Goal: Check status: Check status

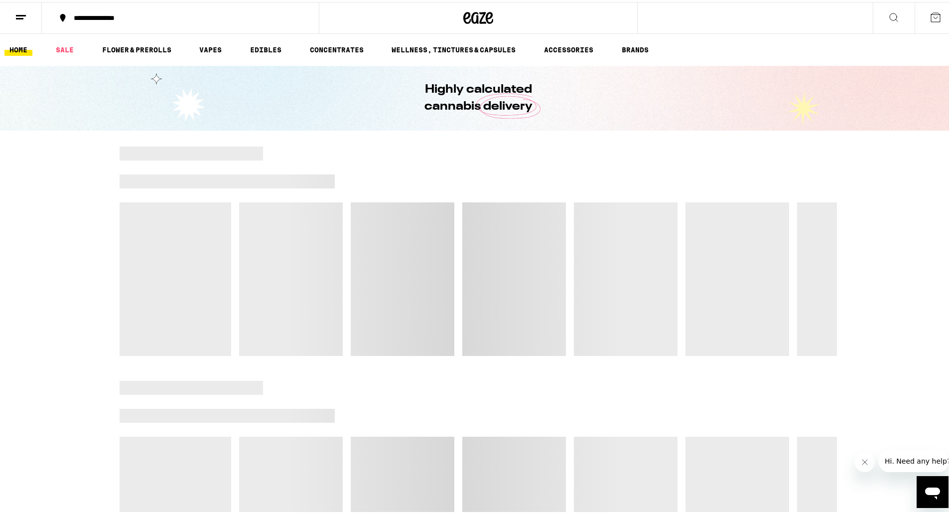
click at [22, 13] on line at bounding box center [21, 13] width 10 height 0
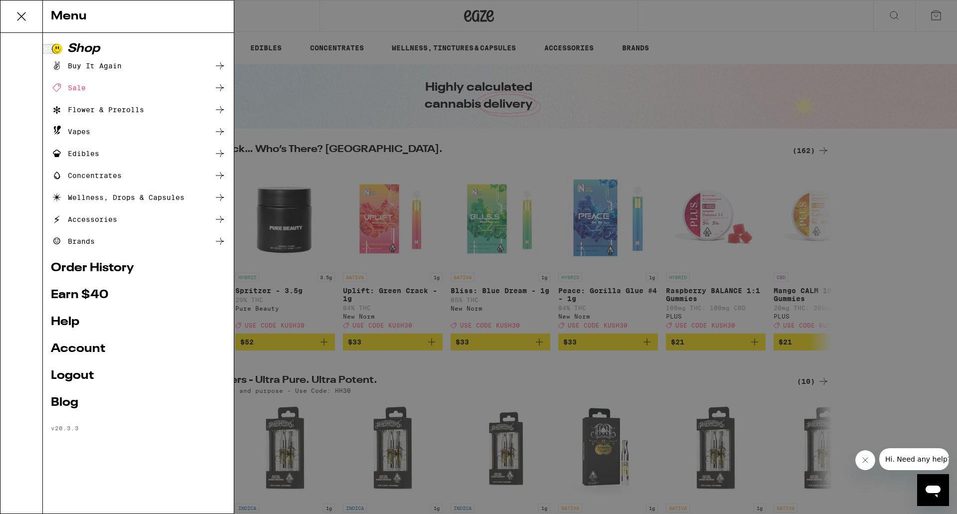
click at [104, 265] on link "Order History" at bounding box center [138, 268] width 175 height 12
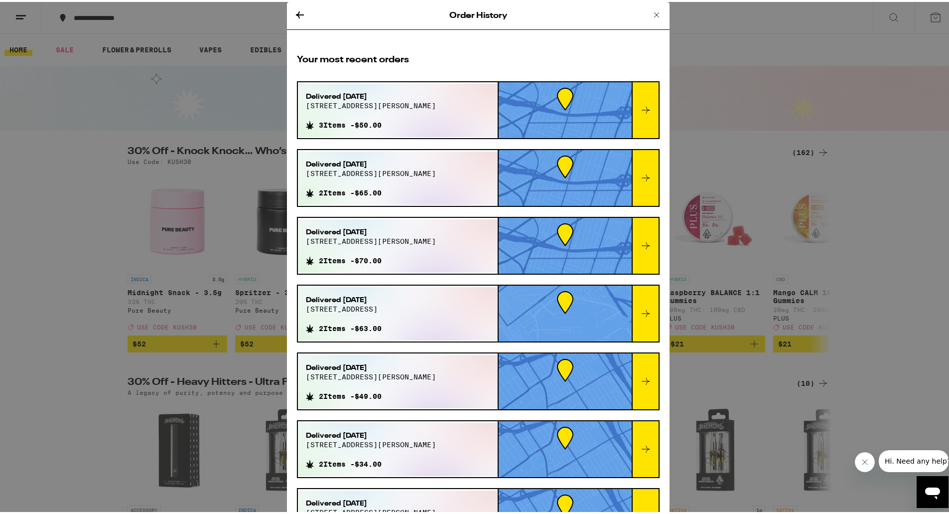
click at [776, 46] on div "Order History Your most recent orders Delivered [DATE] [STREET_ADDRESS][PERSON_…" at bounding box center [478, 257] width 957 height 514
click at [651, 13] on icon at bounding box center [657, 13] width 12 height 12
